Goal: Communication & Community: Answer question/provide support

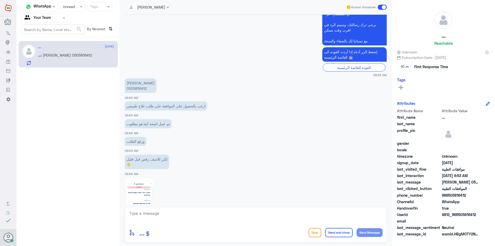
scroll to position [345, 0]
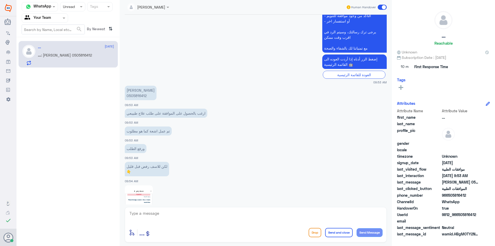
click at [130, 97] on p "[PERSON_NAME] 0505816412" at bounding box center [141, 93] width 32 height 14
copy p "0505816412"
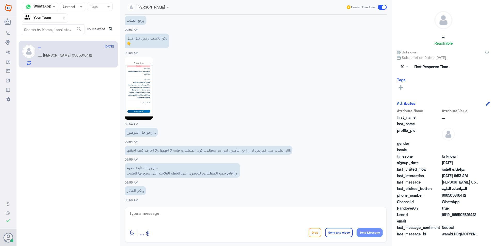
scroll to position [474, 0]
click at [165, 215] on textarea at bounding box center [256, 215] width 254 height 13
click at [332, 215] on textarea "لايوجد تقرير اشاعة على الحالة حى يتم متابعتها مع التأمين" at bounding box center [256, 215] width 254 height 13
type textarea "لايوجد تقرير اشاعة على الحالة حتى يتم متابعتها مع التأمين"
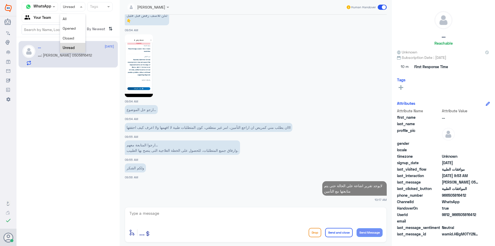
click at [67, 9] on input "text" at bounding box center [68, 7] width 10 height 6
click at [82, 39] on div "Closed" at bounding box center [72, 38] width 25 height 10
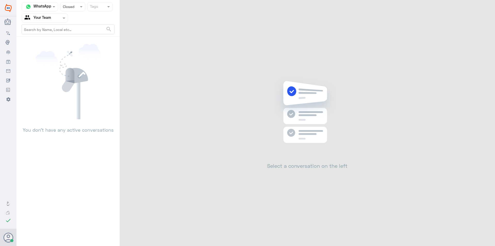
click at [80, 10] on div at bounding box center [72, 7] width 25 height 6
click at [76, 43] on div "Unread" at bounding box center [72, 48] width 25 height 10
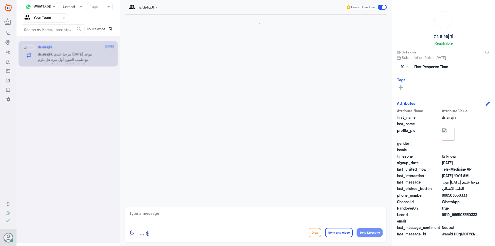
scroll to position [255, 0]
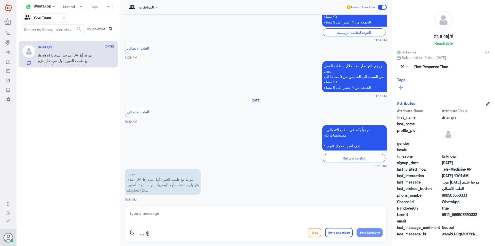
click at [145, 220] on textarea at bounding box center [256, 215] width 254 height 13
type textarea "هذا الرقم مخصص متابعة الموافقات الطبية فقط."
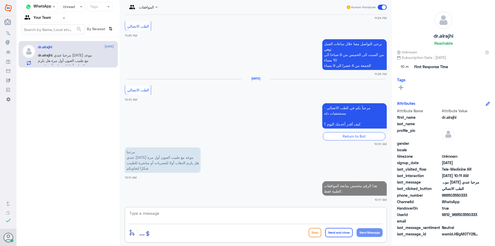
click at [77, 6] on div at bounding box center [72, 7] width 25 height 6
click at [68, 38] on span "Closed" at bounding box center [69, 38] width 12 height 4
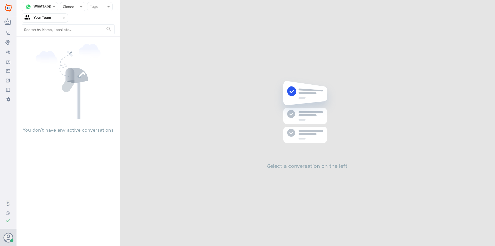
drag, startPoint x: 73, startPoint y: 8, endPoint x: 72, endPoint y: 11, distance: 3.8
click at [73, 9] on div at bounding box center [72, 7] width 25 height 6
click at [69, 43] on div "Unread" at bounding box center [72, 48] width 25 height 10
click at [69, 6] on input "text" at bounding box center [68, 7] width 10 height 6
click at [70, 28] on span "Opened" at bounding box center [69, 28] width 13 height 4
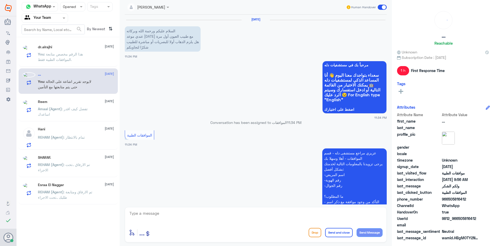
scroll to position [287, 0]
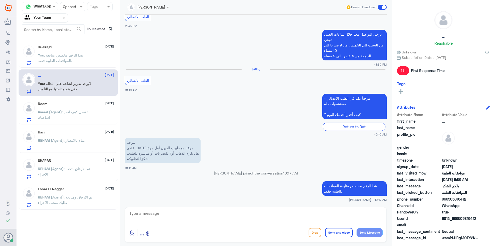
click at [86, 117] on p "Amaal (Agent) : تفضل كيف اقدر اساعدك" at bounding box center [67, 115] width 58 height 13
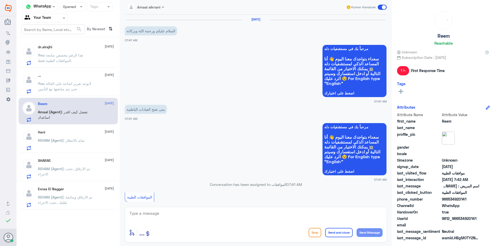
scroll to position [212, 0]
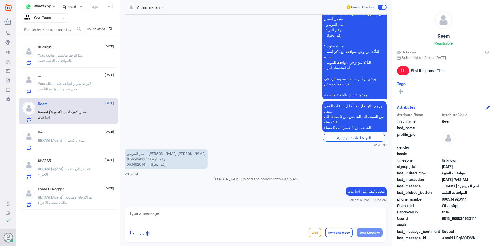
click at [138, 159] on p "اسم المريض : [PERSON_NAME] [PERSON_NAME] رقم الهوية : 1092959467 رقم الجوال : 0…" at bounding box center [166, 159] width 83 height 20
copy p "1092959467"
click at [172, 209] on div "enter flow name ... Drop Send and close Send Message" at bounding box center [256, 224] width 262 height 35
click at [63, 81] on p "You : لايوجد تقرير اشاعة على الحالة حتى يتم متابعتها مع التأمين" at bounding box center [67, 87] width 58 height 13
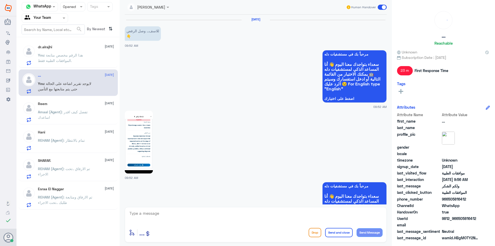
scroll to position [478, 0]
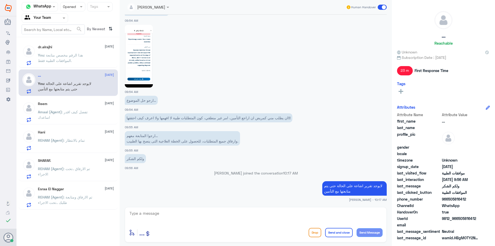
click at [71, 60] on span ": هذا الرقم مخصص متابعة الموافقات الطبية فقط." at bounding box center [60, 58] width 45 height 10
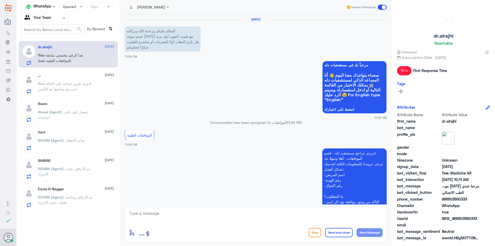
scroll to position [287, 0]
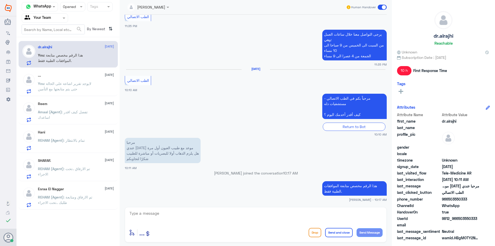
click at [76, 9] on div at bounding box center [72, 7] width 25 height 6
click at [64, 49] on span "Unread" at bounding box center [69, 47] width 12 height 4
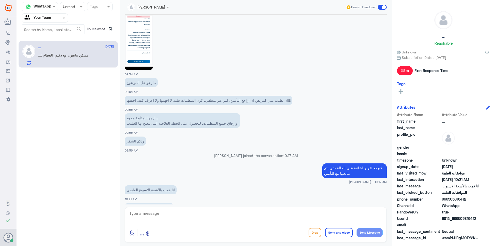
scroll to position [490, 0]
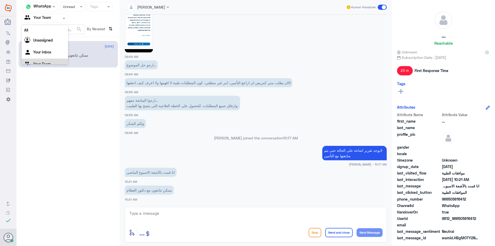
click at [51, 21] on input "text" at bounding box center [38, 18] width 28 height 6
click at [56, 47] on div "Your Inbox" at bounding box center [45, 53] width 46 height 12
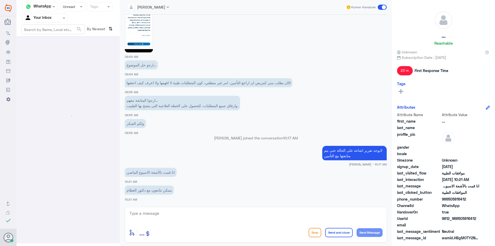
scroll to position [0, 0]
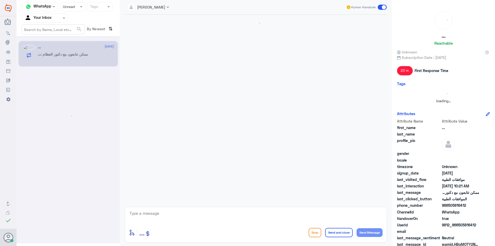
click at [58, 21] on div "Agent Filter Your Inbox" at bounding box center [41, 18] width 39 height 8
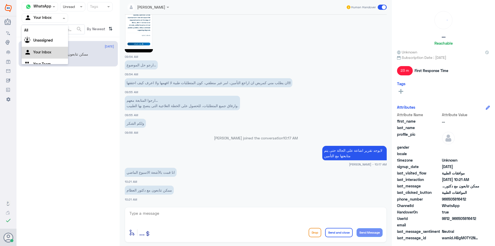
scroll to position [6, 0]
click at [206, 141] on div "[PERSON_NAME] joined the conversation 10:17 AM" at bounding box center [256, 139] width 262 height 9
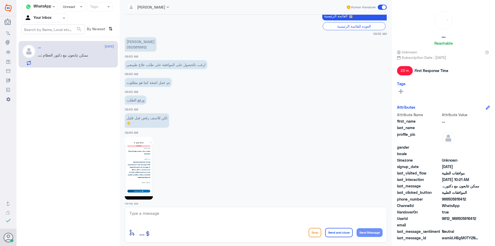
scroll to position [275, 0]
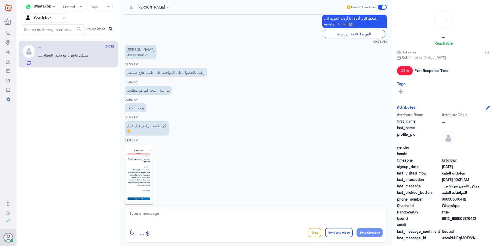
click at [145, 56] on p "[PERSON_NAME] 0505816412" at bounding box center [141, 52] width 32 height 14
copy p "0505816412"
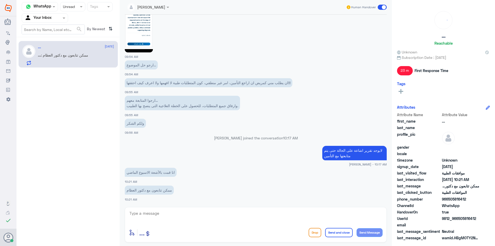
click at [153, 214] on textarea at bounding box center [256, 215] width 254 height 13
click at [371, 215] on textarea "تم متابتها مجددا" at bounding box center [256, 215] width 254 height 13
type textarea "تم متابعتها مجددا"
